Goal: Task Accomplishment & Management: Manage account settings

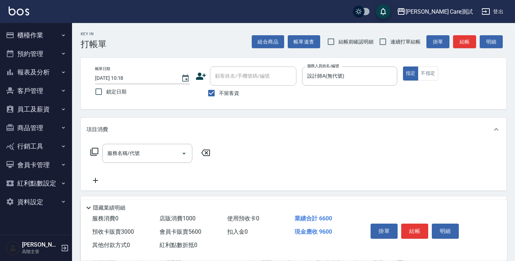
scroll to position [239, 0]
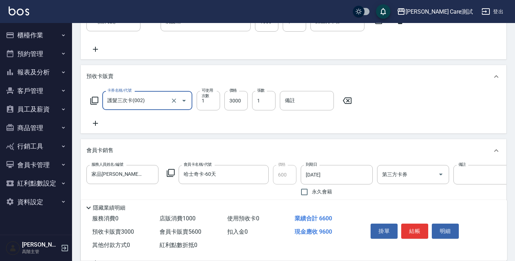
click at [54, 37] on button "櫃檯作業" at bounding box center [36, 35] width 66 height 19
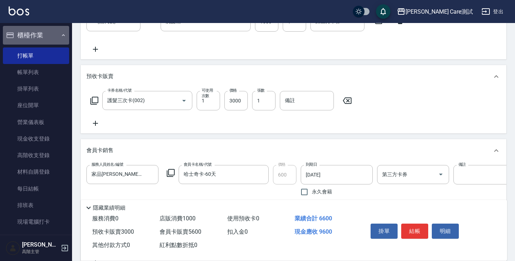
click at [54, 37] on button "櫃檯作業" at bounding box center [36, 35] width 66 height 19
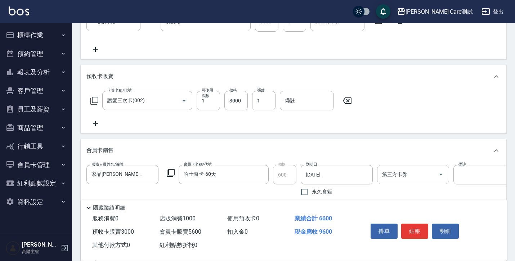
click at [51, 52] on button "預約管理" at bounding box center [36, 54] width 66 height 19
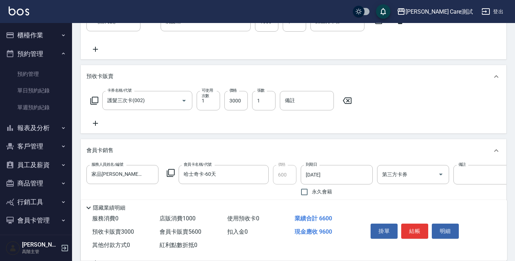
click at [51, 52] on button "預約管理" at bounding box center [36, 54] width 66 height 19
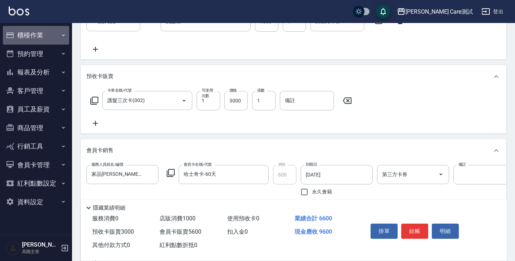
click at [50, 41] on button "櫃檯作業" at bounding box center [36, 35] width 66 height 19
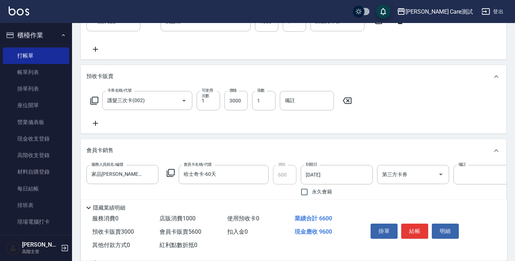
click at [50, 41] on button "櫃檯作業" at bounding box center [36, 35] width 66 height 19
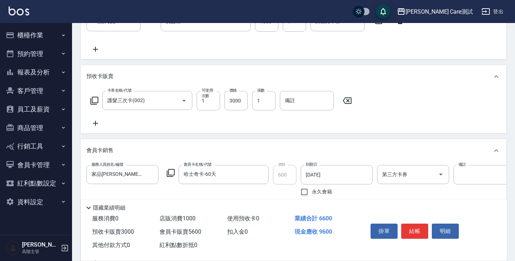
click at [50, 41] on button "櫃檯作業" at bounding box center [36, 35] width 66 height 19
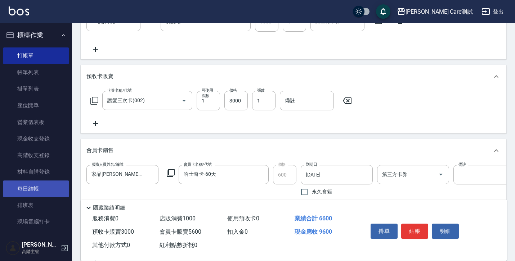
click at [41, 188] on link "每日結帳" at bounding box center [36, 189] width 66 height 17
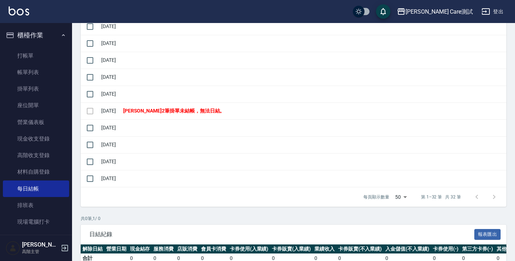
scroll to position [515, 0]
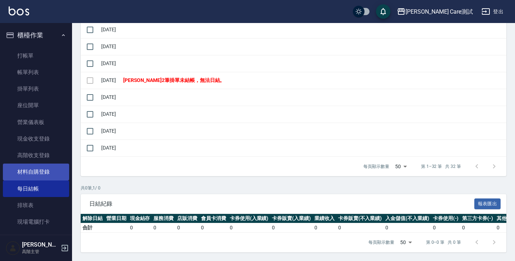
click at [30, 180] on link "材料自購登錄" at bounding box center [36, 172] width 66 height 17
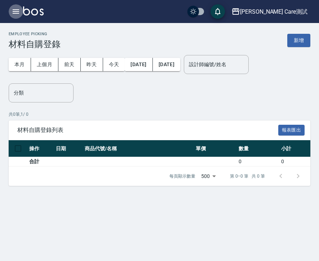
click at [9, 11] on button "button" at bounding box center [16, 11] width 14 height 14
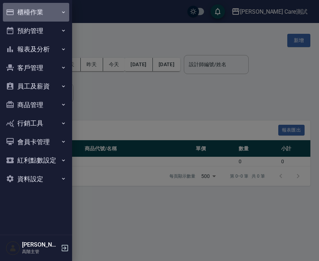
click at [49, 17] on button "櫃檯作業" at bounding box center [36, 12] width 66 height 19
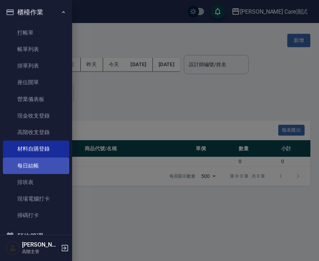
click at [32, 169] on link "每日結帳" at bounding box center [36, 166] width 66 height 17
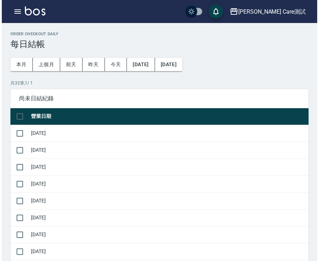
scroll to position [515, 0]
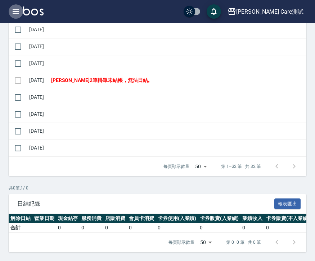
click at [17, 12] on icon "button" at bounding box center [16, 11] width 6 height 4
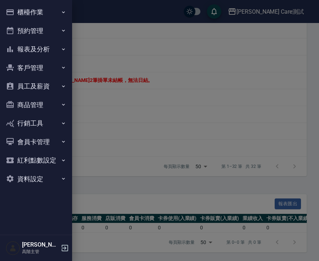
click at [60, 137] on button "會員卡管理" at bounding box center [36, 142] width 66 height 19
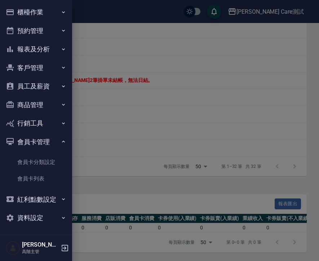
click at [60, 137] on button "會員卡管理" at bounding box center [36, 142] width 66 height 19
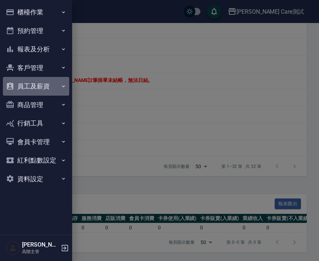
click at [59, 93] on button "員工及薪資" at bounding box center [36, 86] width 66 height 19
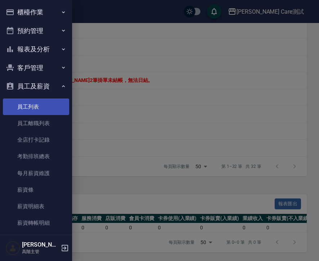
click at [49, 104] on link "員工列表" at bounding box center [36, 107] width 66 height 17
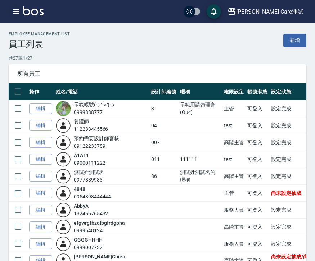
click at [12, 8] on icon "button" at bounding box center [16, 11] width 9 height 9
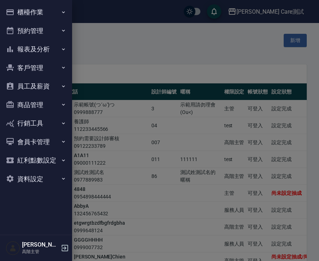
click at [39, 88] on button "員工及薪資" at bounding box center [36, 86] width 66 height 19
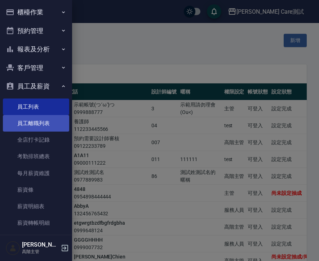
click at [40, 119] on link "員工離職列表" at bounding box center [36, 123] width 66 height 17
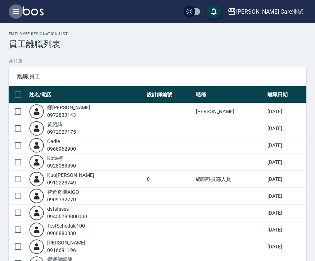
click at [18, 13] on icon "button" at bounding box center [16, 11] width 9 height 9
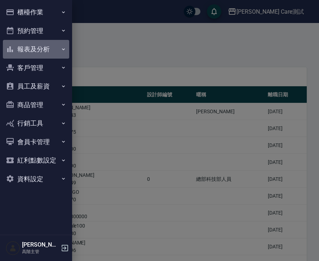
click at [62, 46] on button "報表及分析" at bounding box center [36, 49] width 66 height 19
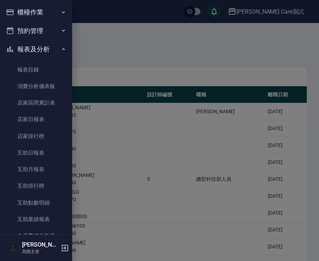
click at [61, 30] on icon "button" at bounding box center [64, 31] width 6 height 6
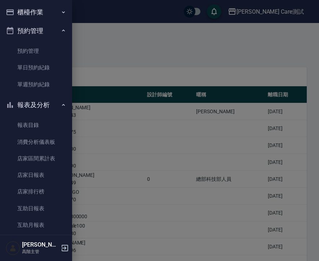
click at [62, 30] on icon "button" at bounding box center [63, 31] width 3 height 2
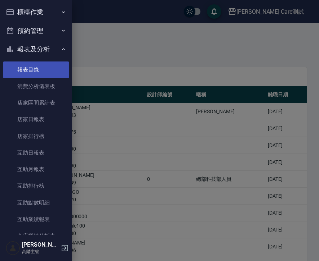
click at [27, 71] on link "報表目錄" at bounding box center [36, 70] width 66 height 17
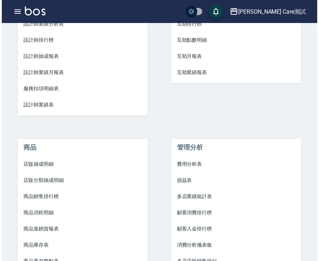
scroll to position [371, 0]
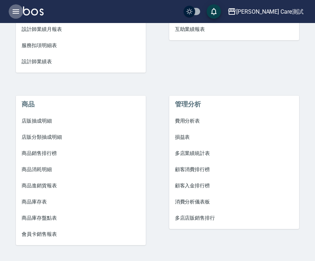
click at [13, 5] on button "button" at bounding box center [16, 11] width 14 height 14
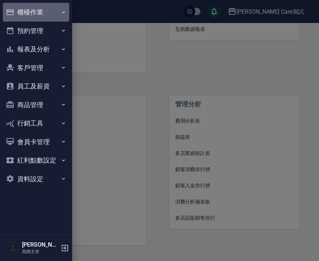
click at [65, 10] on icon "button" at bounding box center [64, 12] width 6 height 6
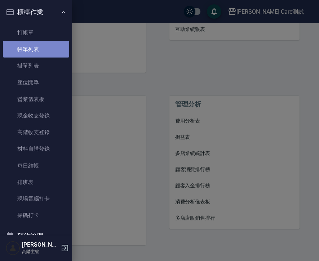
click at [45, 51] on link "帳單列表" at bounding box center [36, 49] width 66 height 17
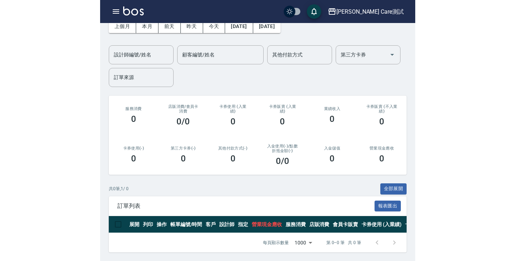
scroll to position [12, 0]
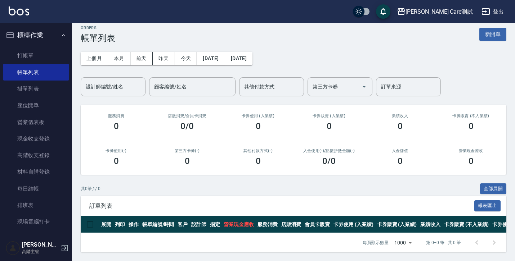
click at [62, 35] on icon "button" at bounding box center [63, 35] width 3 height 2
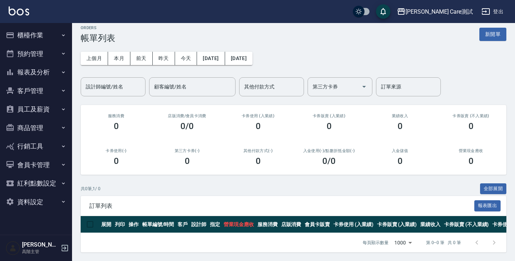
click at [60, 35] on button "櫃檯作業" at bounding box center [36, 35] width 66 height 19
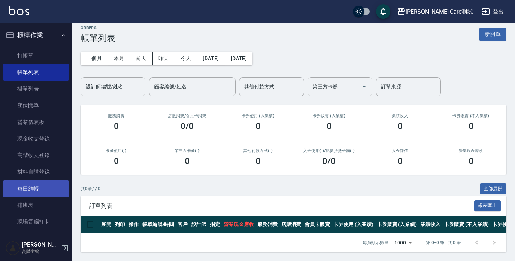
click at [36, 189] on link "每日結帳" at bounding box center [36, 189] width 66 height 17
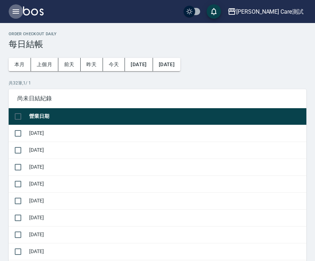
click at [15, 12] on icon "button" at bounding box center [16, 11] width 6 height 4
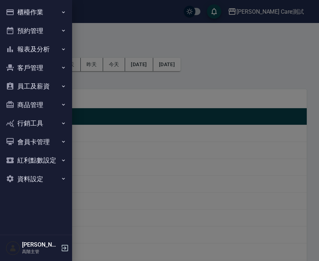
click at [46, 176] on button "資料設定" at bounding box center [36, 179] width 66 height 19
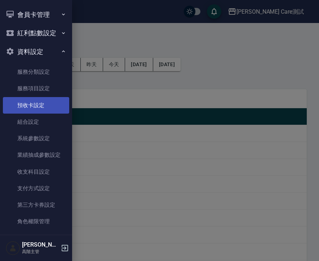
scroll to position [134, 0]
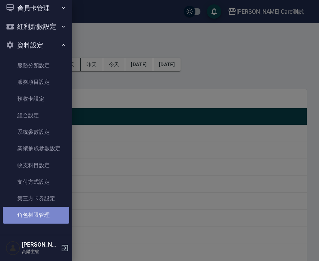
click at [40, 209] on link "角色權限管理" at bounding box center [36, 215] width 66 height 17
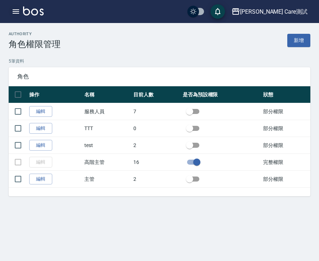
click at [22, 13] on div "[PERSON_NAME] Care測試 登出" at bounding box center [159, 11] width 319 height 23
click at [15, 11] on icon "button" at bounding box center [16, 11] width 9 height 9
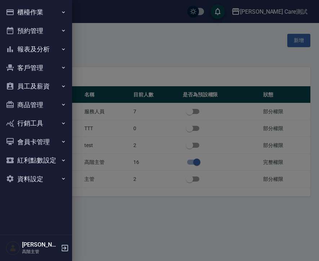
click at [60, 10] on button "櫃檯作業" at bounding box center [36, 12] width 66 height 19
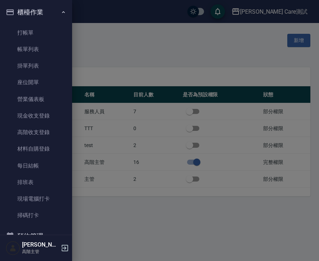
click at [61, 10] on icon "button" at bounding box center [64, 12] width 6 height 6
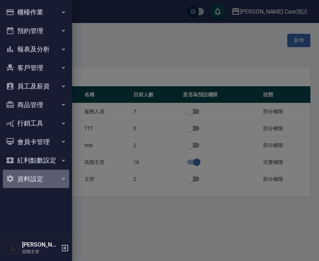
click at [57, 173] on button "資料設定" at bounding box center [36, 179] width 66 height 19
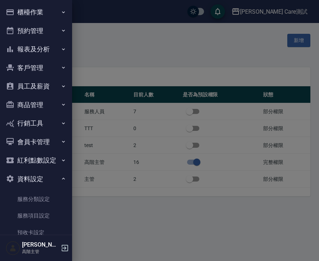
click at [59, 82] on button "員工及薪資" at bounding box center [36, 86] width 66 height 19
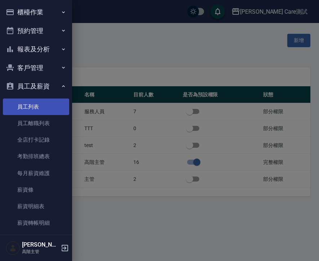
click at [42, 113] on link "員工列表" at bounding box center [36, 107] width 66 height 17
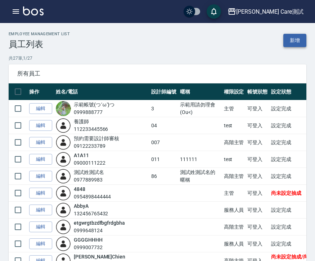
click at [293, 40] on link "新增" at bounding box center [294, 40] width 23 height 13
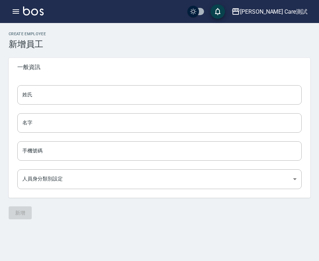
type input "3887d23d-fcae-4258-b230-136540063508"
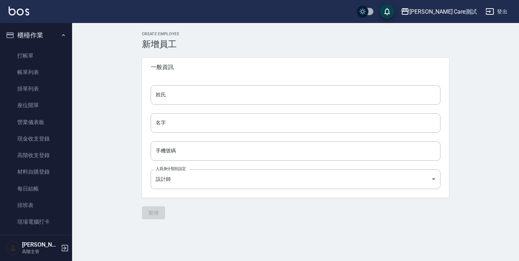
click at [410, 59] on div "一般資訊" at bounding box center [295, 67] width 307 height 19
click at [31, 59] on link "打帳單" at bounding box center [36, 56] width 66 height 17
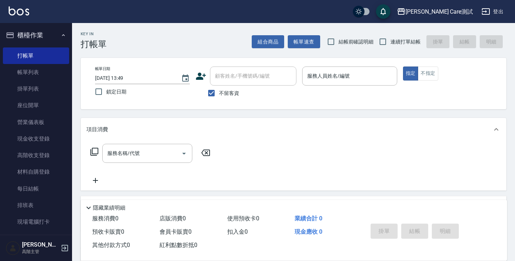
click at [134, 53] on div "Key In 打帳單 組合商品 帳單速查 結帳前確認明細 連續打單結帳 掛單 結帳 明細 帳單日期 [DATE] 13:49 鎖定日期 顧客姓名/手機號碼/編…" at bounding box center [293, 187] width 443 height 328
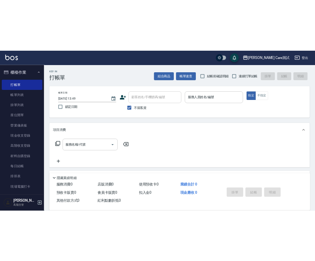
scroll to position [191, 0]
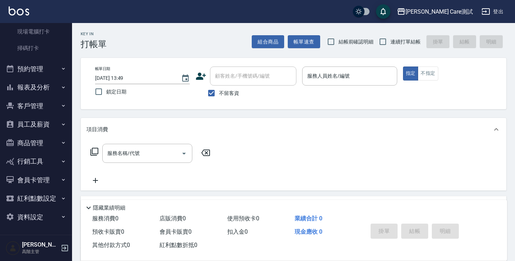
click at [45, 133] on button "員工及薪資" at bounding box center [36, 124] width 66 height 19
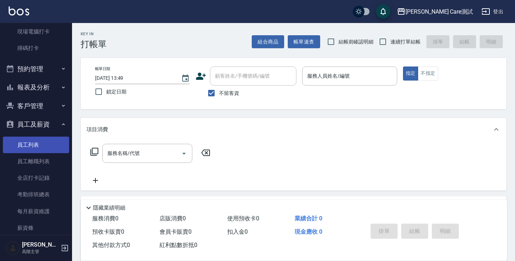
click at [39, 143] on link "員工列表" at bounding box center [36, 145] width 66 height 17
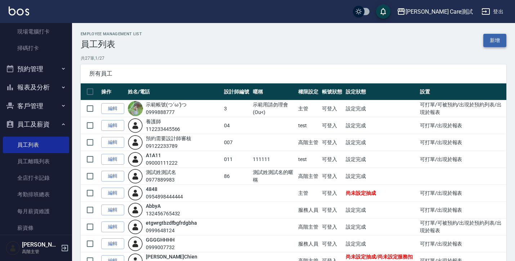
click at [492, 41] on link "新增" at bounding box center [494, 40] width 23 height 13
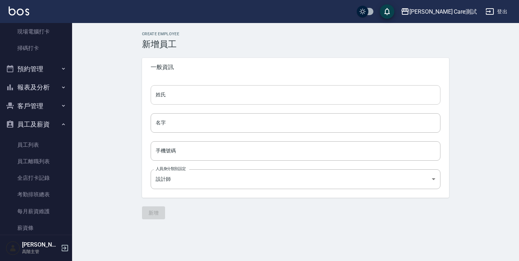
click at [291, 98] on input "姓氏" at bounding box center [296, 94] width 290 height 19
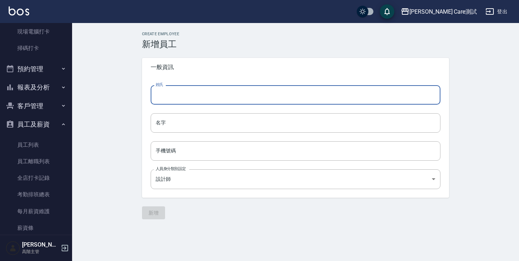
type input "[PERSON_NAME]"
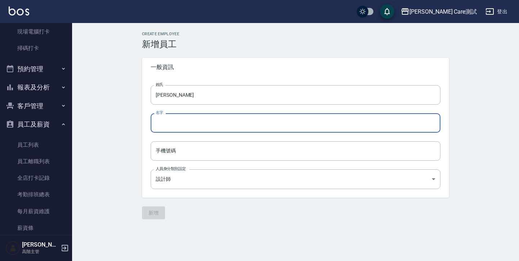
click at [219, 124] on input "名字" at bounding box center [296, 122] width 290 height 19
type input "[PERSON_NAME]"
drag, startPoint x: 184, startPoint y: 123, endPoint x: 136, endPoint y: 123, distance: 47.9
click at [136, 123] on div "Create Employee 新增員工 一般資訊 姓氏 [PERSON_NAME] 姓氏 名字 [PERSON_NAME] 名字 手機號碼 手機號碼 人員身…" at bounding box center [295, 126] width 324 height 188
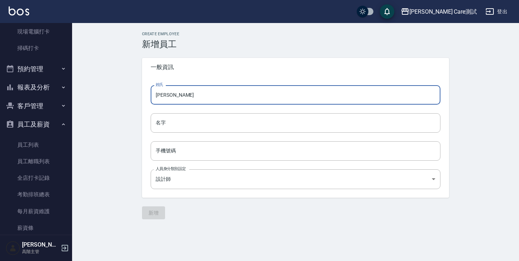
drag, startPoint x: 184, startPoint y: 95, endPoint x: 124, endPoint y: 96, distance: 59.4
click at [124, 96] on div "Create Employee 新增員工 一般資訊 姓氏 [PERSON_NAME] 姓氏 名字 名字 手機號碼 手機號碼 人員身分類別設定 設計師 3887…" at bounding box center [295, 125] width 447 height 205
type input "C"
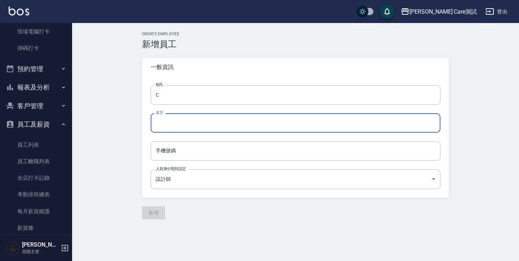
click at [162, 125] on input "名字" at bounding box center [296, 122] width 290 height 19
type input "J"
click at [176, 154] on input "手機號碼" at bounding box center [296, 151] width 290 height 19
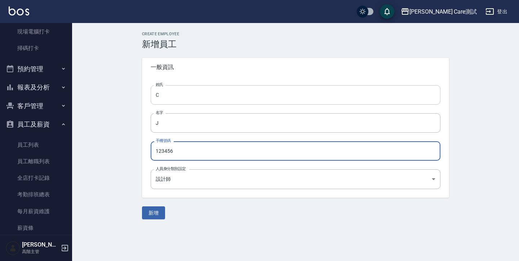
type input "123456"
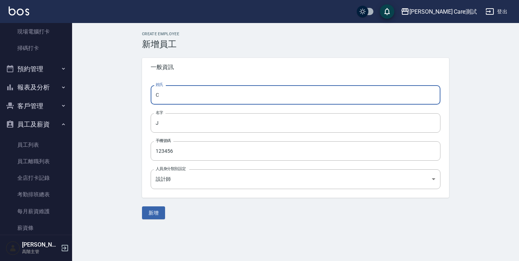
click at [170, 101] on input "C" at bounding box center [296, 94] width 290 height 19
type input "test"
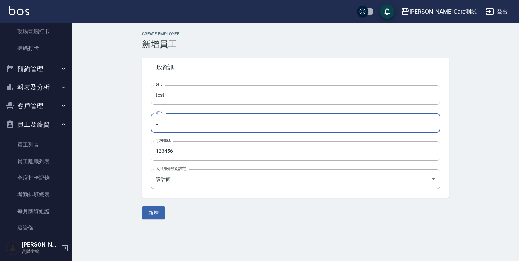
click at [176, 128] on input "J" at bounding box center [296, 122] width 290 height 19
type input "123"
click at [192, 183] on body "[PERSON_NAME] Care測試 登出 櫃檯作業 打帳單 帳單列表 掛單列表 座位開單 營業儀表板 現金收支登錄 高階收支登錄 材料自購登錄 每日結帳…" at bounding box center [259, 130] width 519 height 261
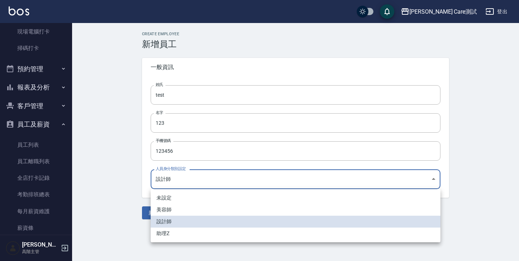
click at [125, 185] on div at bounding box center [259, 130] width 519 height 261
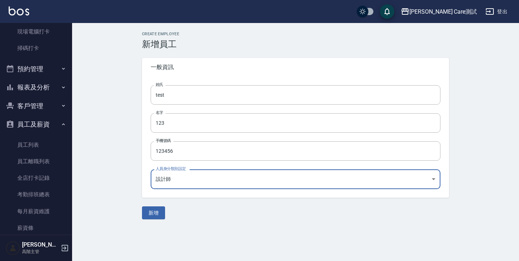
click at [442, 57] on div "Create Employee 新增員工 一般資訊 姓氏 test 姓氏 名字 123 名字 手機號碼 123456 手機號碼 人員身分類別設定 設計師 38…" at bounding box center [295, 126] width 324 height 188
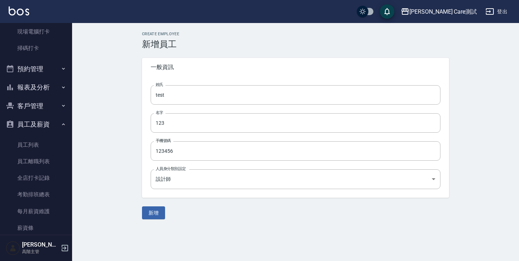
click at [459, 58] on div "Create Employee 新增員工 一般資訊 姓氏 test 姓氏 名字 123 名字 手機號碼 123456 手機號碼 人員身分類別設定 設計師 38…" at bounding box center [295, 125] width 447 height 205
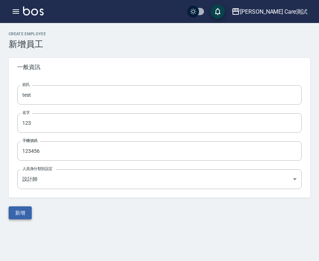
click at [22, 210] on button "新增" at bounding box center [20, 213] width 23 height 13
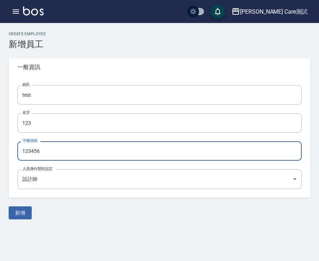
click at [67, 147] on input "123456" at bounding box center [159, 151] width 284 height 19
click at [64, 152] on input "123456" at bounding box center [159, 151] width 284 height 19
type input "12345678"
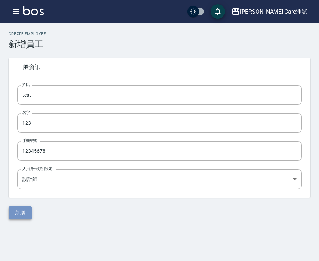
click at [18, 213] on button "新增" at bounding box center [20, 213] width 23 height 13
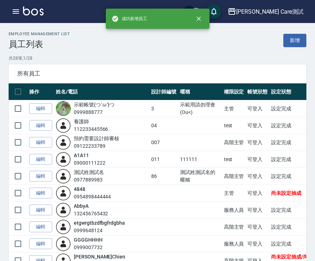
click at [219, 32] on div "Employee Management List 員工列表 新增" at bounding box center [158, 41] width 298 height 18
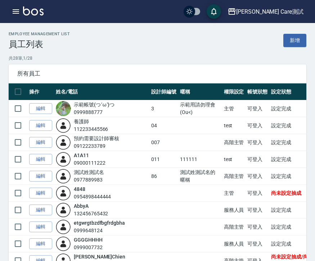
click at [11, 9] on button "button" at bounding box center [16, 11] width 14 height 14
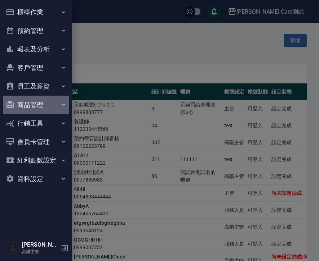
click at [31, 99] on button "商品管理" at bounding box center [36, 105] width 66 height 19
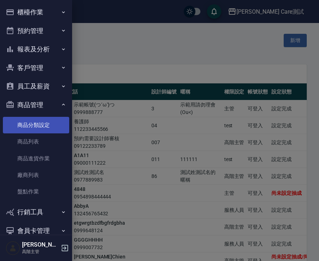
click at [35, 126] on link "商品分類設定" at bounding box center [36, 125] width 66 height 17
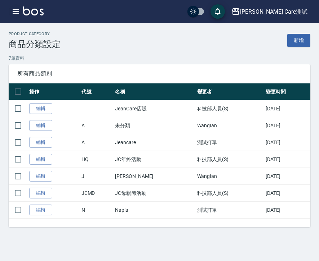
click at [14, 9] on icon "button" at bounding box center [16, 11] width 9 height 9
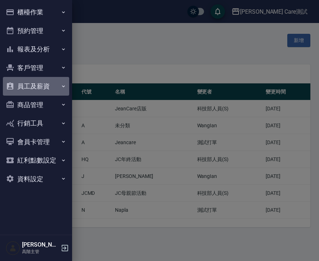
click at [56, 84] on button "員工及薪資" at bounding box center [36, 86] width 66 height 19
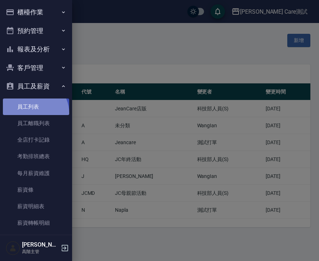
click at [32, 113] on link "員工列表" at bounding box center [36, 107] width 66 height 17
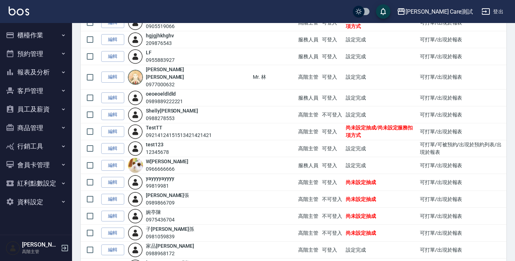
scroll to position [161, 0]
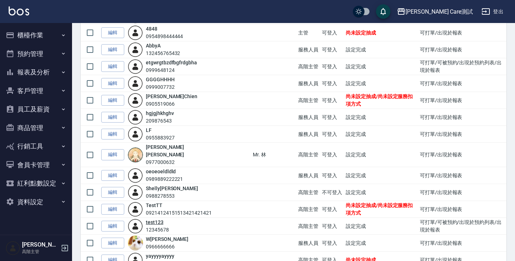
click at [154, 220] on link "test 123" at bounding box center [155, 223] width 18 height 6
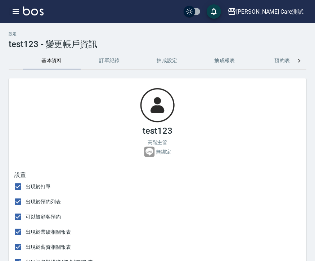
click at [18, 12] on icon "button" at bounding box center [16, 11] width 9 height 9
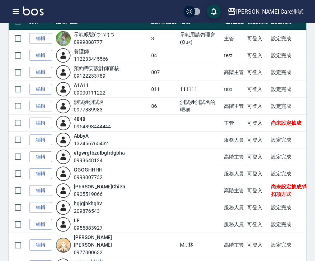
scroll to position [160, 0]
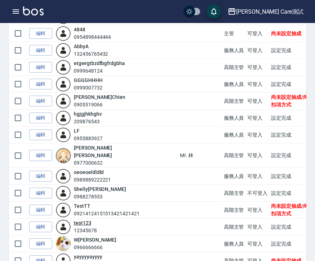
click at [87, 220] on link "test 123" at bounding box center [83, 223] width 18 height 6
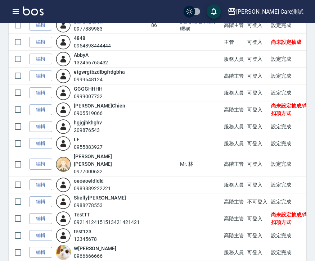
scroll to position [208, 0]
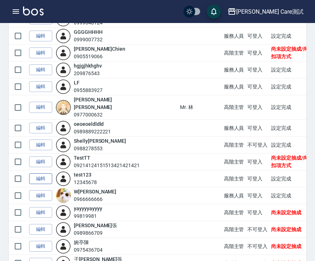
click at [37, 174] on link "編輯" at bounding box center [40, 179] width 23 height 11
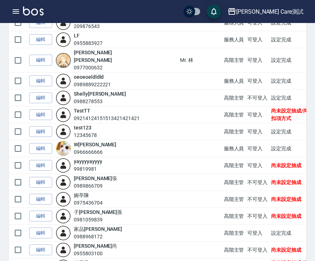
scroll to position [269, 0]
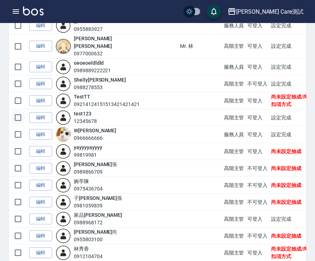
click at [19, 111] on input "checkbox" at bounding box center [17, 117] width 15 height 15
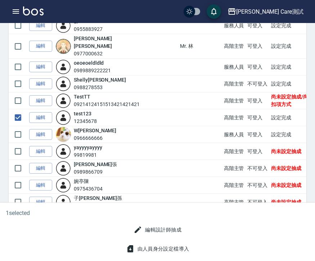
click at [167, 229] on button "編輯設計師抽成" at bounding box center [158, 230] width 54 height 13
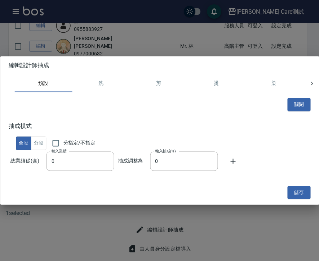
click at [94, 84] on button "洗" at bounding box center [101, 83] width 58 height 17
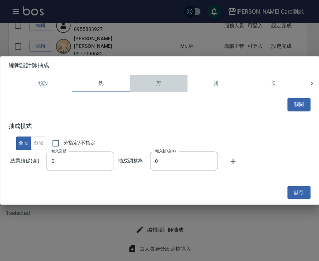
click at [145, 88] on button "剪" at bounding box center [159, 83] width 58 height 17
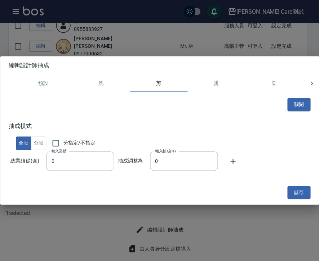
click at [55, 82] on button "預設" at bounding box center [43, 83] width 58 height 17
click at [39, 150] on button "分段" at bounding box center [38, 144] width 15 height 14
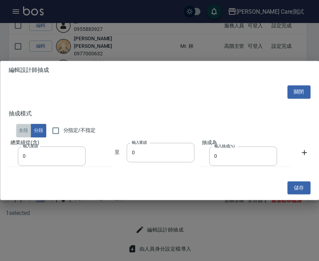
click at [29, 138] on button "全段" at bounding box center [23, 131] width 15 height 14
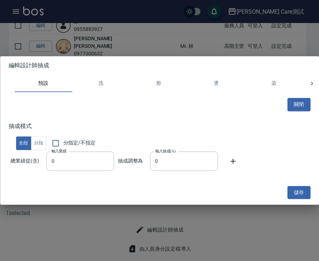
click at [35, 161] on td "總業績從(含) 輸入業績 0 輸入業績" at bounding box center [62, 161] width 107 height 21
click at [101, 82] on button "洗" at bounding box center [101, 83] width 58 height 17
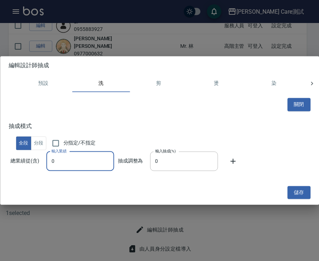
click at [71, 161] on input "0" at bounding box center [80, 161] width 68 height 19
click at [42, 147] on button "分段" at bounding box center [38, 144] width 15 height 14
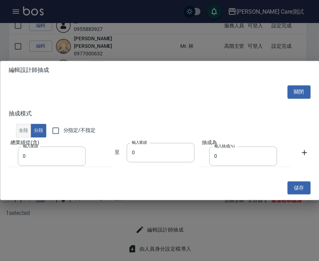
click at [26, 133] on button "全段" at bounding box center [23, 131] width 15 height 14
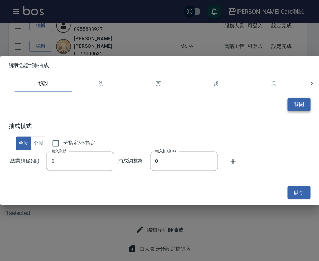
click at [298, 106] on button "關閉" at bounding box center [298, 104] width 23 height 13
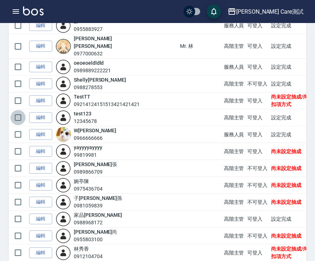
click at [20, 113] on input "checkbox" at bounding box center [17, 117] width 15 height 15
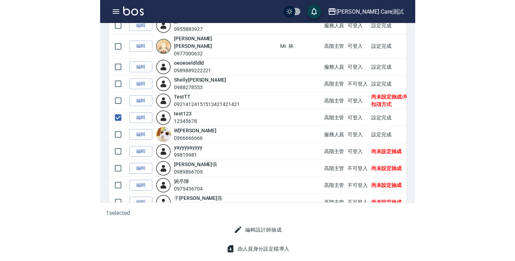
scroll to position [294, 0]
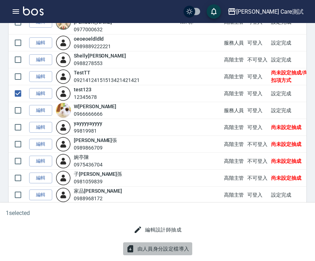
click at [160, 247] on button "由人員身分設定檔導入" at bounding box center [157, 249] width 69 height 13
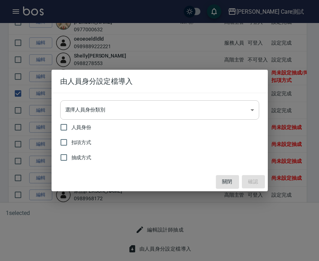
click at [222, 108] on body "[PERSON_NAME] Care測試 登出 櫃檯作業 打帳單 帳單列表 掛單列表 座位開單 營業儀表板 現金收支登錄 高階收支登錄 材料自購登錄 每日結帳…" at bounding box center [159, 11] width 319 height 610
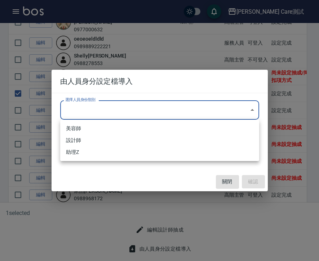
click at [222, 108] on div at bounding box center [159, 130] width 319 height 261
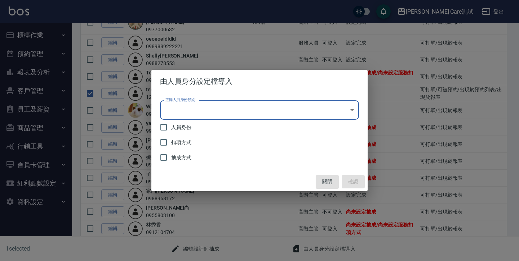
click at [288, 113] on body "[PERSON_NAME] Care測試 登出 櫃檯作業 打帳單 帳單列表 掛單列表 座位開單 營業儀表板 現金收支登錄 高階收支登錄 材料自購登錄 每日結帳…" at bounding box center [259, 11] width 519 height 610
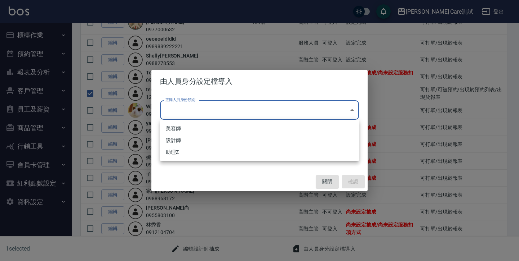
click at [288, 113] on div at bounding box center [259, 130] width 519 height 261
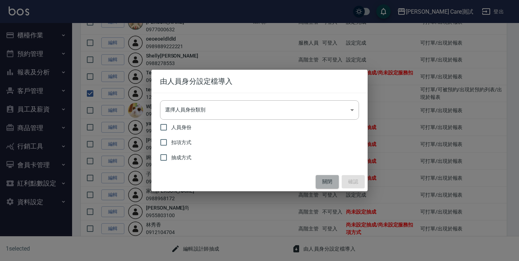
click at [318, 184] on button "關閉" at bounding box center [327, 181] width 23 height 13
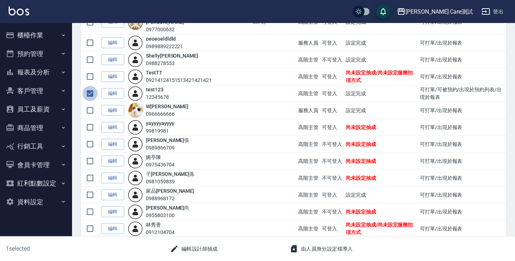
click at [88, 86] on input "checkbox" at bounding box center [89, 93] width 15 height 15
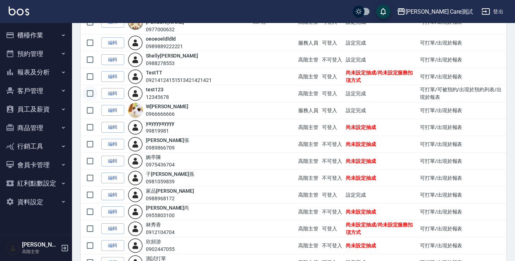
click at [88, 86] on input "checkbox" at bounding box center [89, 93] width 15 height 15
checkbox input "true"
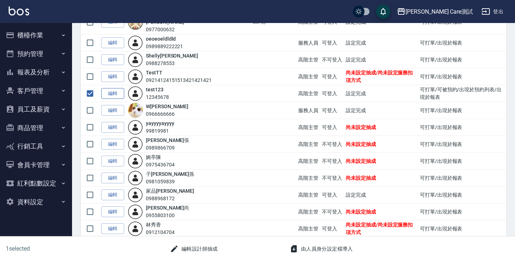
click at [109, 88] on link "編輯" at bounding box center [112, 93] width 23 height 11
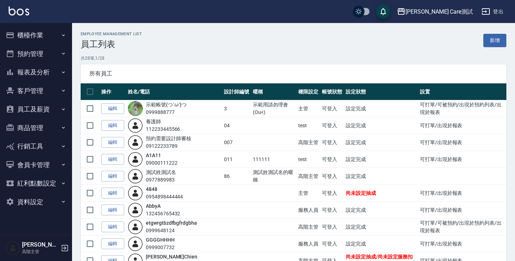
click at [54, 108] on button "員工及薪資" at bounding box center [36, 109] width 66 height 19
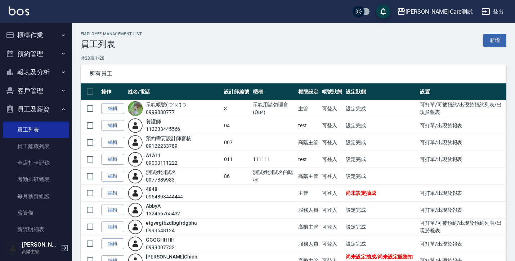
click at [54, 108] on button "員工及薪資" at bounding box center [36, 109] width 66 height 19
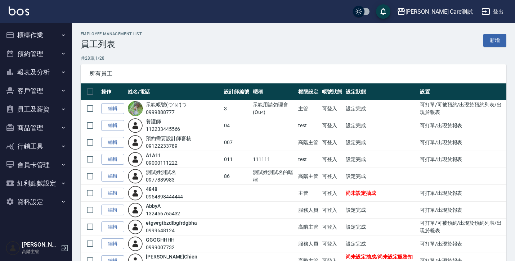
click at [52, 38] on button "櫃檯作業" at bounding box center [36, 35] width 66 height 19
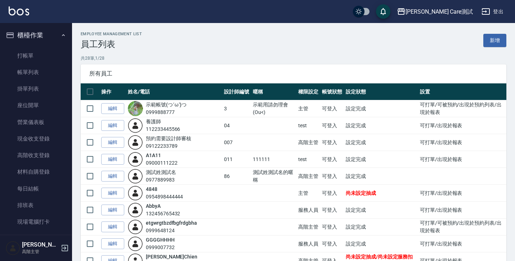
click at [52, 38] on button "櫃檯作業" at bounding box center [36, 35] width 66 height 19
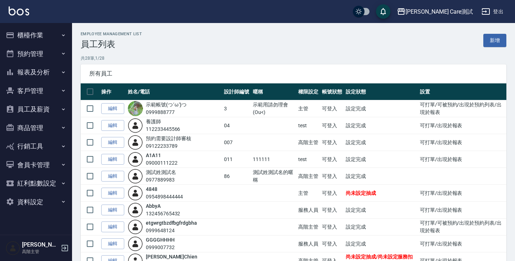
click at [49, 107] on button "員工及薪資" at bounding box center [36, 109] width 66 height 19
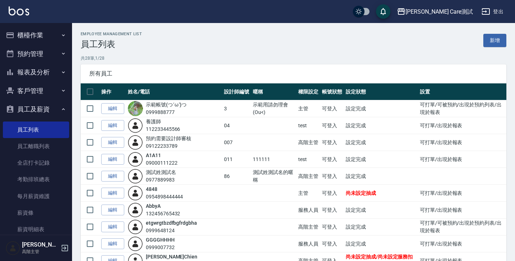
click at [61, 111] on icon "button" at bounding box center [64, 110] width 6 height 6
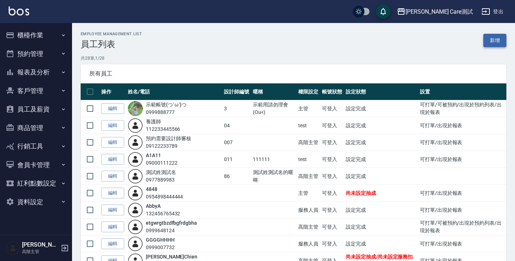
click at [318, 41] on link "新增" at bounding box center [494, 40] width 23 height 13
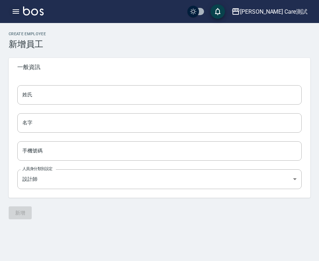
click at [16, 15] on icon "button" at bounding box center [16, 11] width 9 height 9
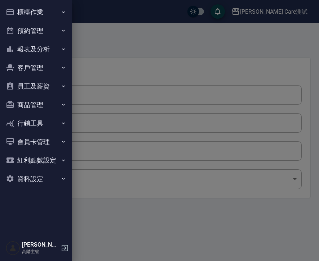
click at [63, 34] on button "預約管理" at bounding box center [36, 31] width 66 height 19
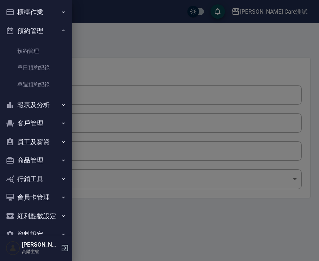
click at [62, 16] on button "櫃檯作業" at bounding box center [36, 12] width 66 height 19
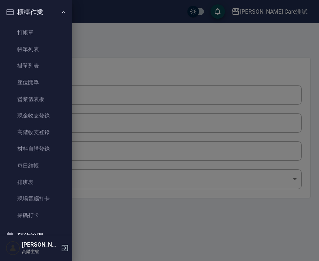
click at [62, 16] on button "櫃檯作業" at bounding box center [36, 12] width 66 height 19
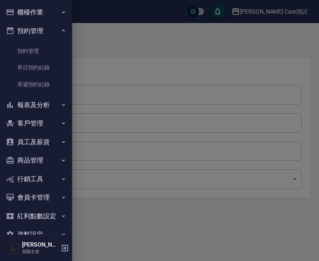
click at [62, 16] on button "櫃檯作業" at bounding box center [36, 12] width 66 height 19
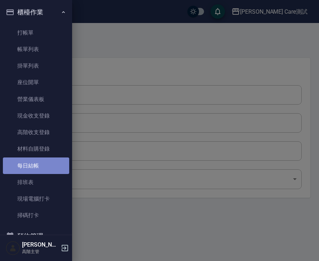
click at [37, 159] on link "每日結帳" at bounding box center [36, 166] width 66 height 17
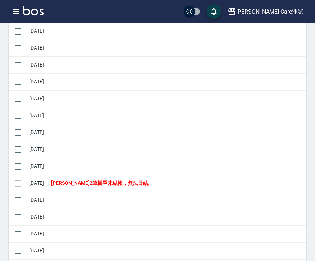
scroll to position [515, 0]
